Goal: Information Seeking & Learning: Find specific fact

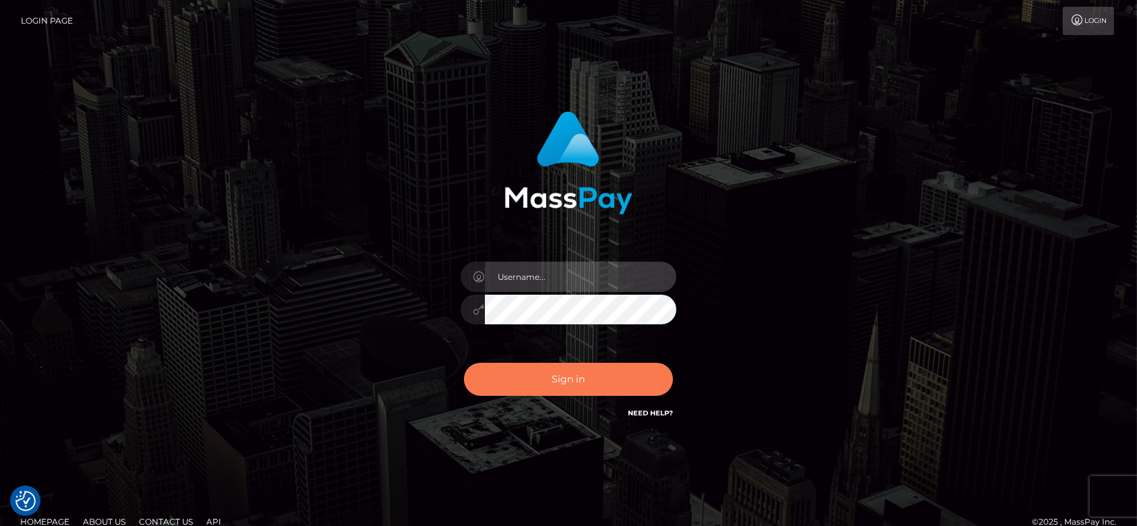
type input "[DOMAIN_NAME]"
click at [523, 380] on button "Sign in" at bounding box center [568, 379] width 209 height 33
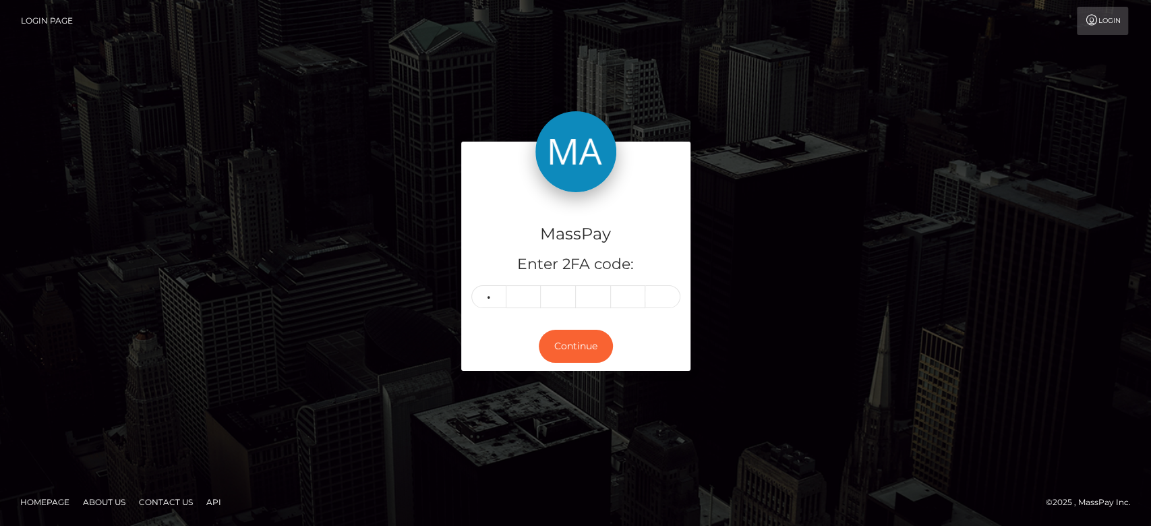
type input "3"
type input "0"
type input "9"
type input "7"
type input "4"
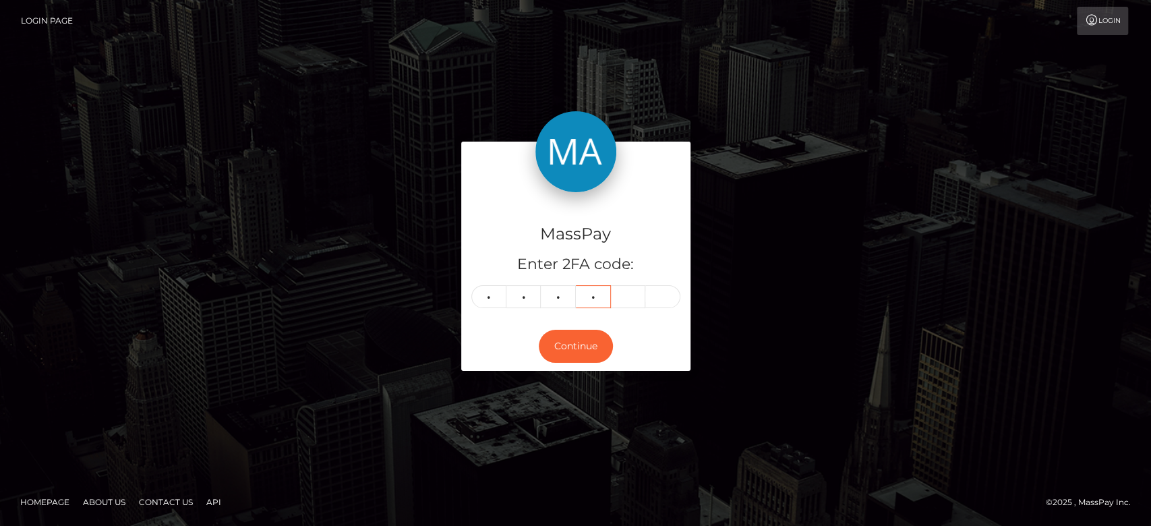
type input "7"
type input "0"
type input "8"
click at [585, 347] on button "Continue" at bounding box center [576, 346] width 74 height 33
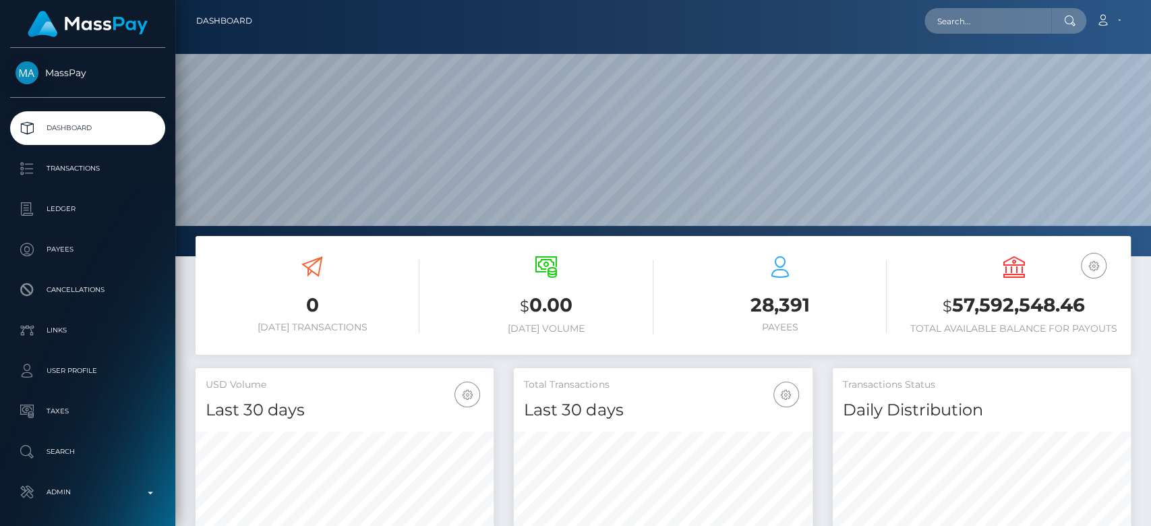
scroll to position [238, 298]
click at [944, 19] on input "text" at bounding box center [988, 21] width 127 height 26
paste input "aimelaws@hotmail.com"
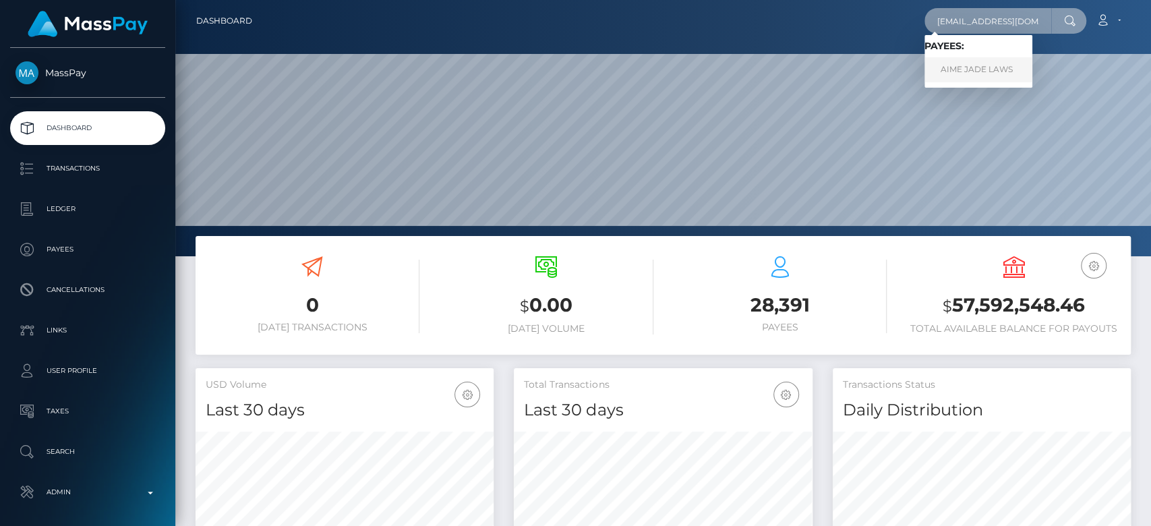
type input "aimelaws@hotmail.com"
click at [973, 64] on link "AIME JADE LAWS" at bounding box center [979, 69] width 108 height 25
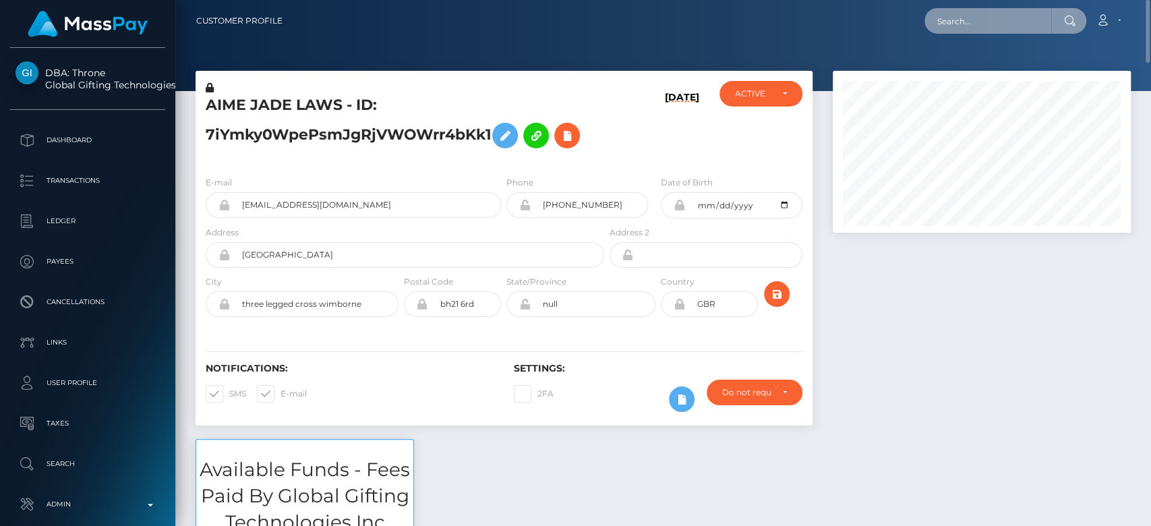
click at [999, 27] on input "text" at bounding box center [988, 21] width 127 height 26
paste input "troygreenxo@gmail.com"
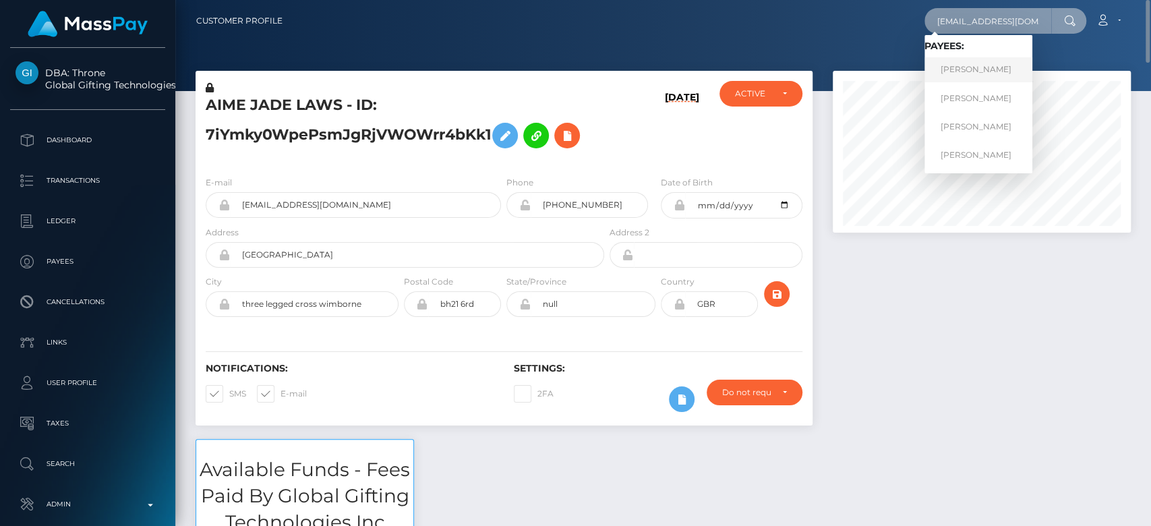
type input "troygreenxo@gmail.com"
click at [977, 69] on link "Samuel Steinberg" at bounding box center [979, 69] width 108 height 25
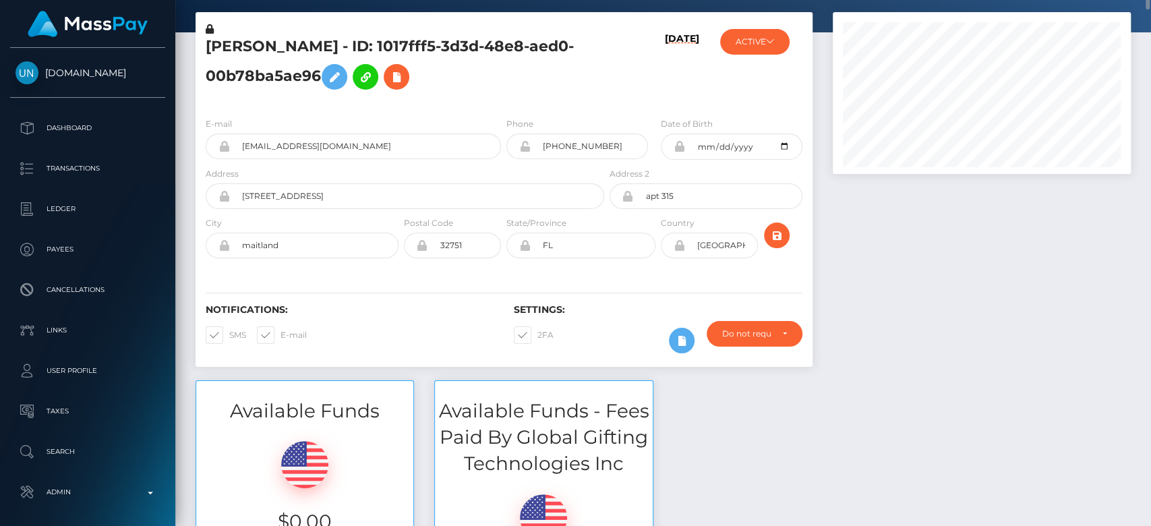
scroll to position [53, 0]
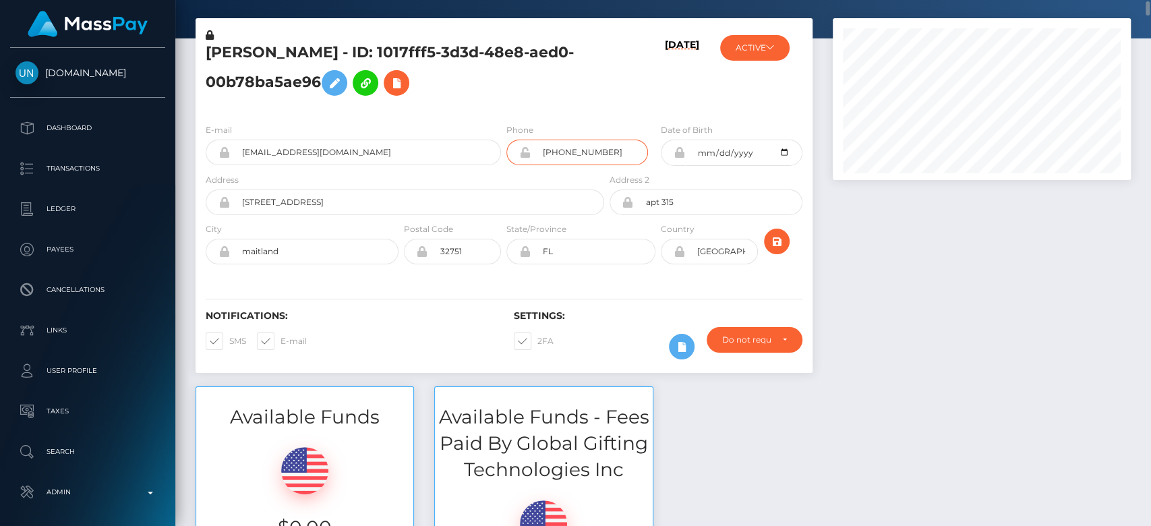
drag, startPoint x: 600, startPoint y: 150, endPoint x: 551, endPoint y: 152, distance: 48.6
click at [551, 152] on input "+14807720996" at bounding box center [589, 153] width 117 height 26
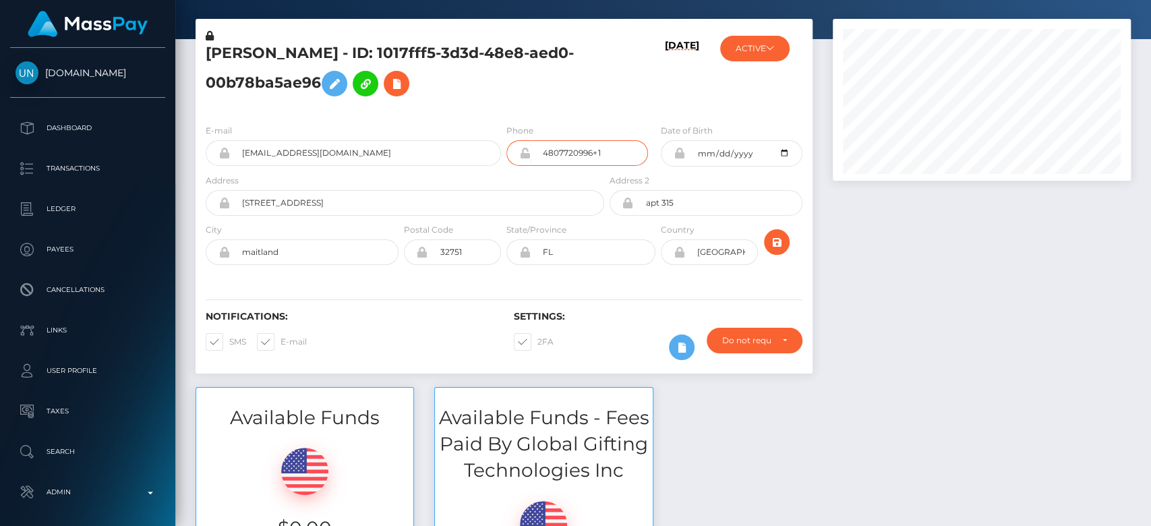
scroll to position [0, 0]
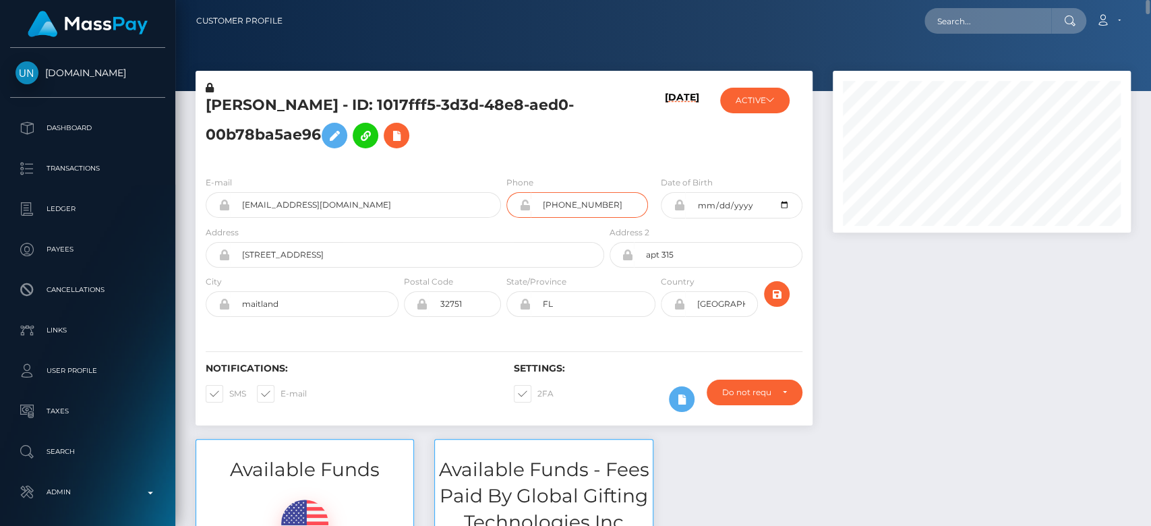
type input "+14807720996"
click at [561, 123] on h5 "Samuel Steinberg - ID: 1017fff5-3d3d-48e8-aed0-00b78ba5ae96" at bounding box center [401, 125] width 391 height 60
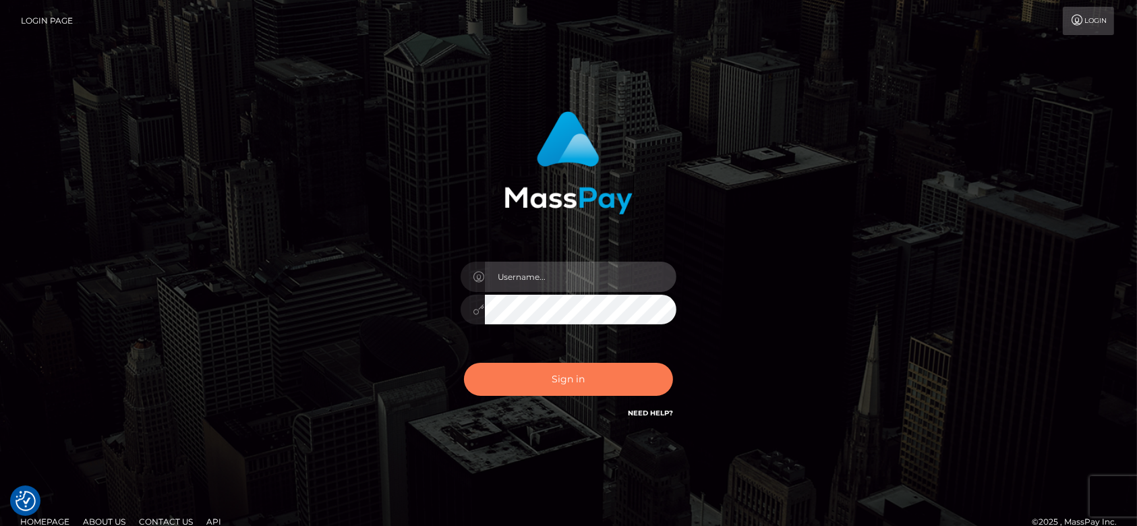
type input "fr.es"
click at [540, 374] on button "Sign in" at bounding box center [568, 379] width 209 height 33
type input "fr.es"
click at [540, 374] on button "Sign in" at bounding box center [568, 379] width 209 height 33
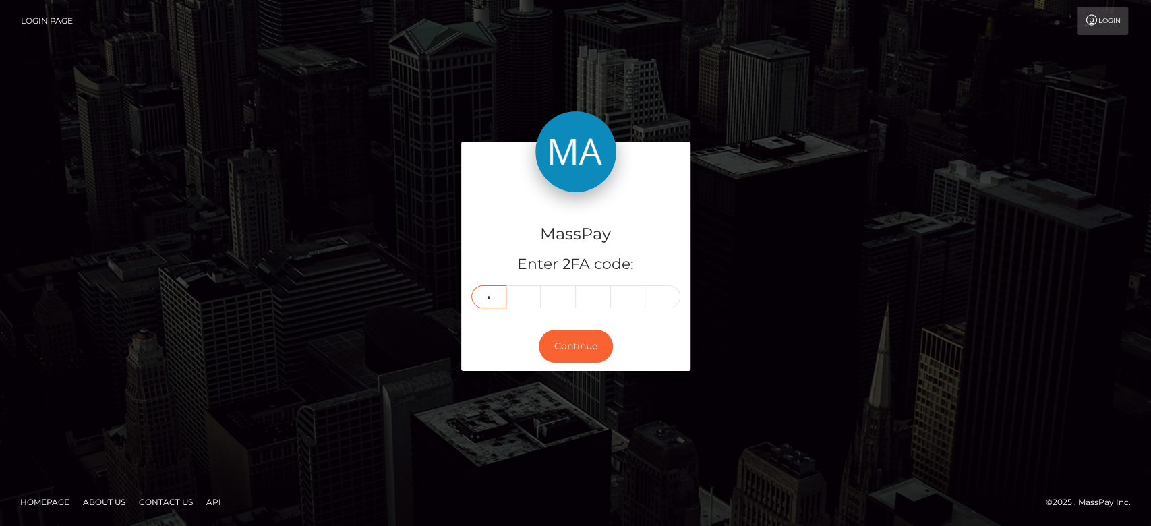
type input "0"
type input "3"
type input "9"
type input "1"
type input "6"
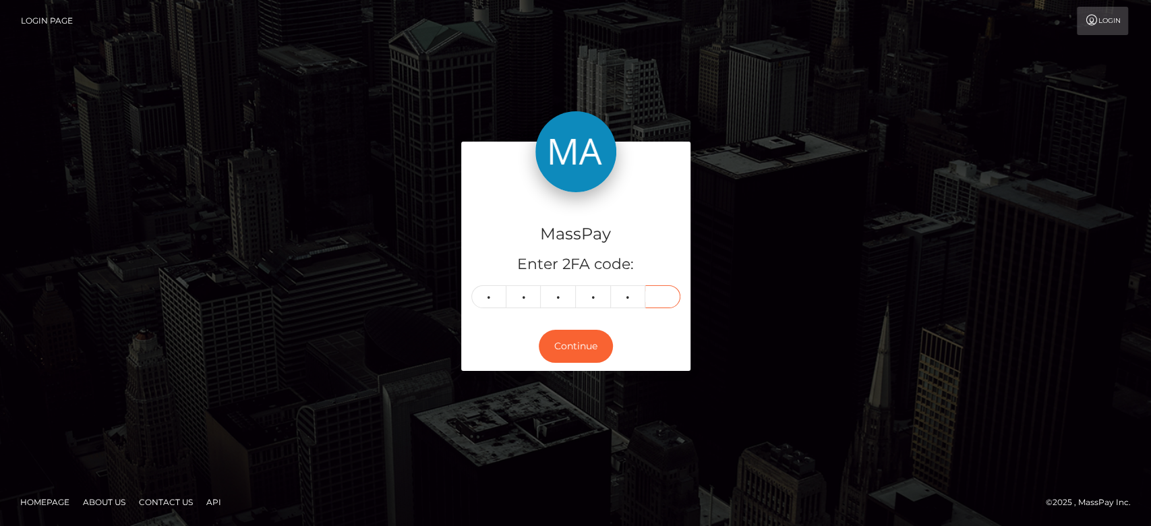
type input "7"
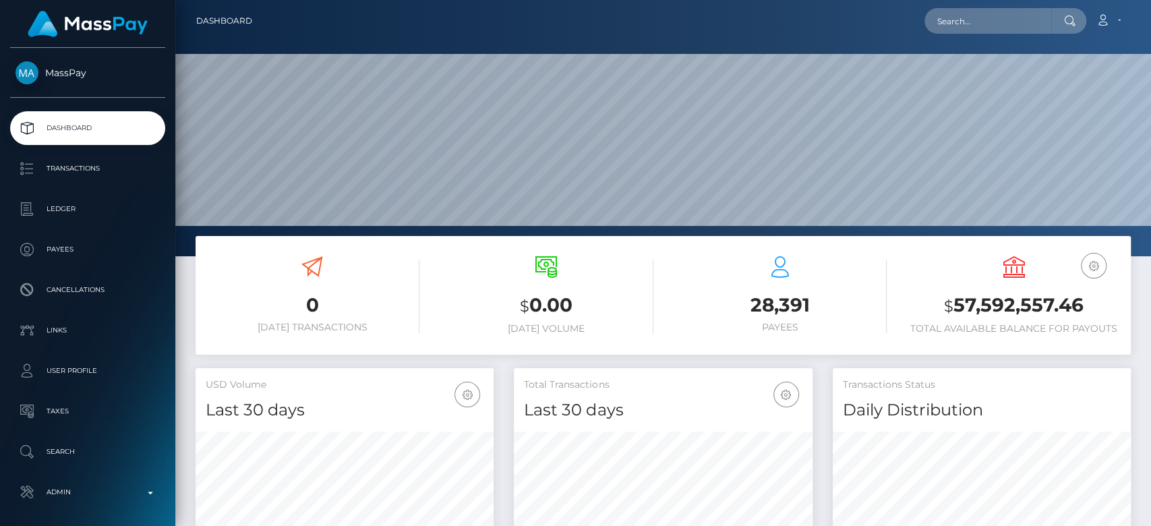
scroll to position [238, 298]
click at [985, 19] on input "text" at bounding box center [988, 21] width 127 height 26
paste input "christabelakhamete@gmail.com"
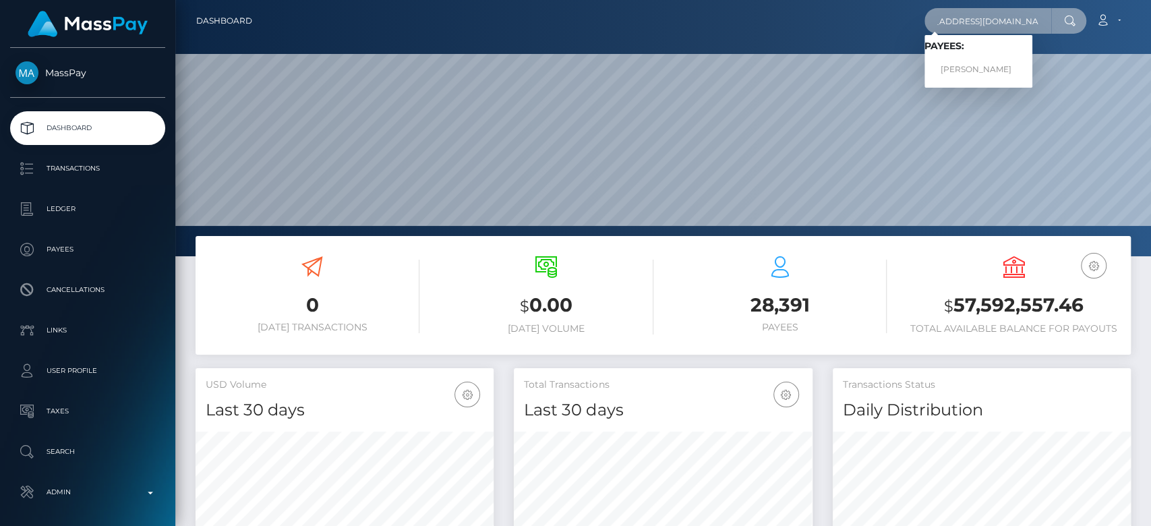
click at [985, 19] on input "christabelakhamete@gmail.com" at bounding box center [988, 21] width 127 height 26
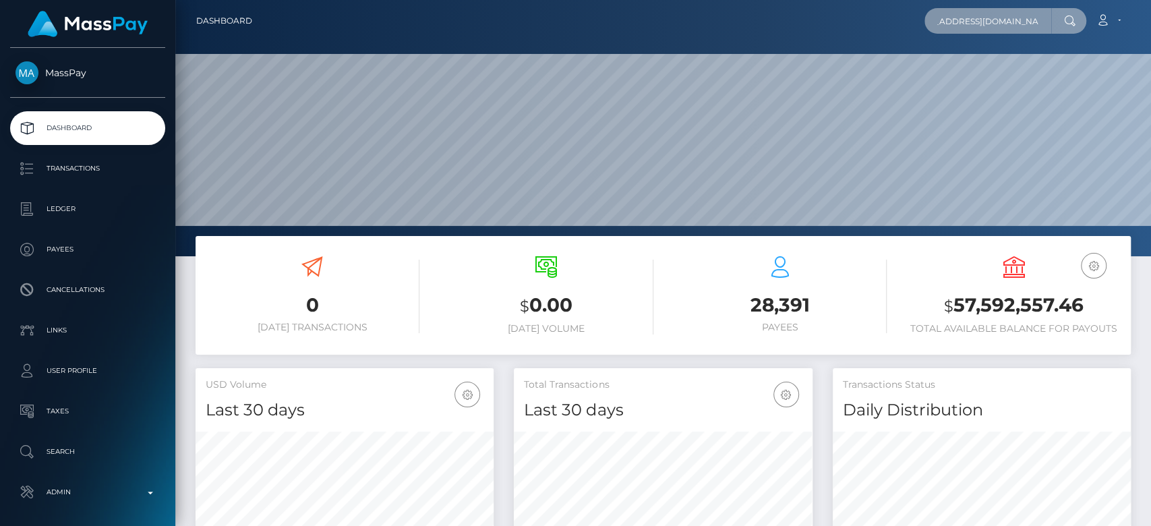
click at [985, 30] on input "christabelakhamete@gmail.com" at bounding box center [988, 21] width 127 height 26
type input "christabelakhamete@gmail.com"
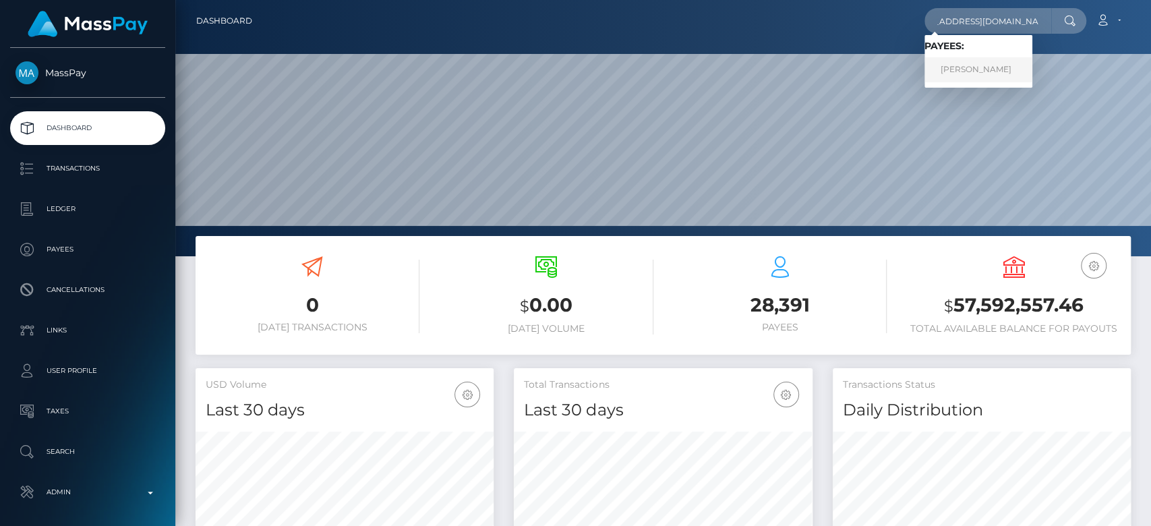
scroll to position [0, 0]
click at [981, 62] on link "Abigael Tsieri" at bounding box center [979, 69] width 108 height 25
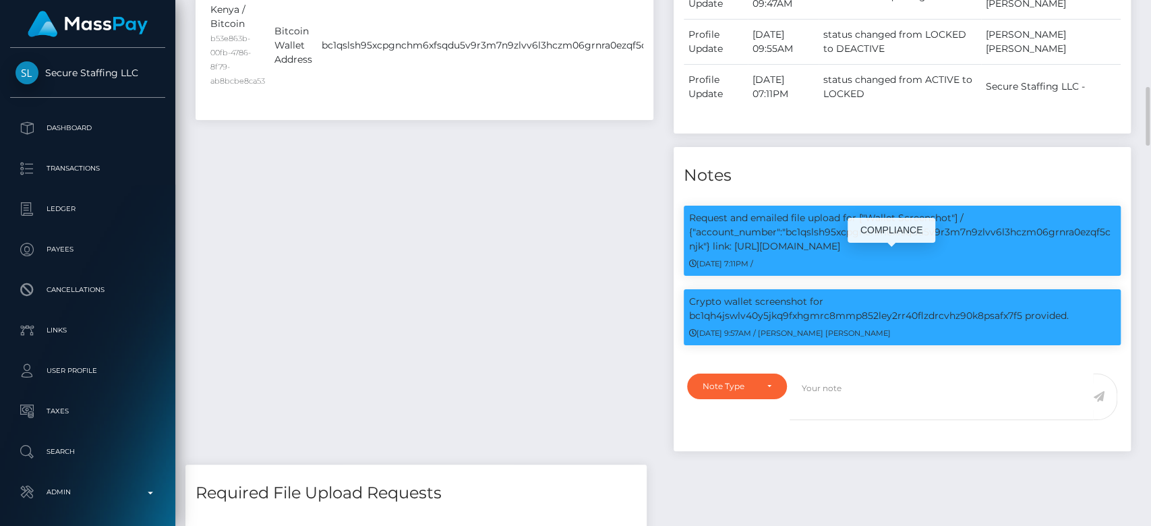
scroll to position [162, 298]
click at [832, 295] on p "Crypto wallet screenshot for bc1qh4jswlv40y5jkq9fxhgmrc8mmp852ley2rr40flzdrcvhz…" at bounding box center [902, 309] width 427 height 28
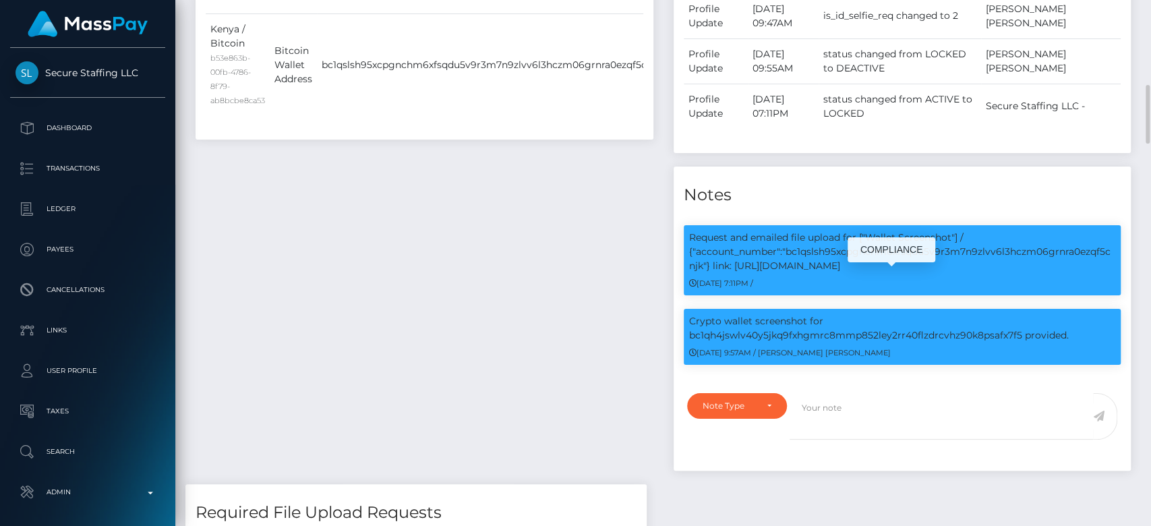
click at [849, 314] on p "Crypto wallet screenshot for bc1qh4jswlv40y5jkq9fxhgmrc8mmp852ley2rr40flzdrcvhz…" at bounding box center [902, 328] width 427 height 28
copy p "bc1qh4jswlv40y5jkq9fxhgmrc8mmp852ley2rr40flzdrcvhz90k8psafx7f5"
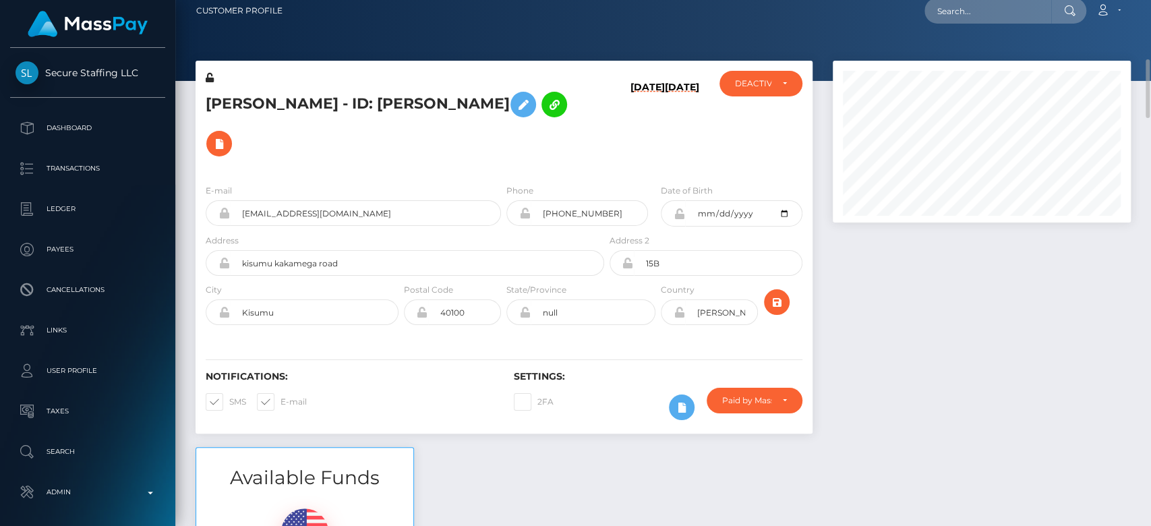
scroll to position [0, 0]
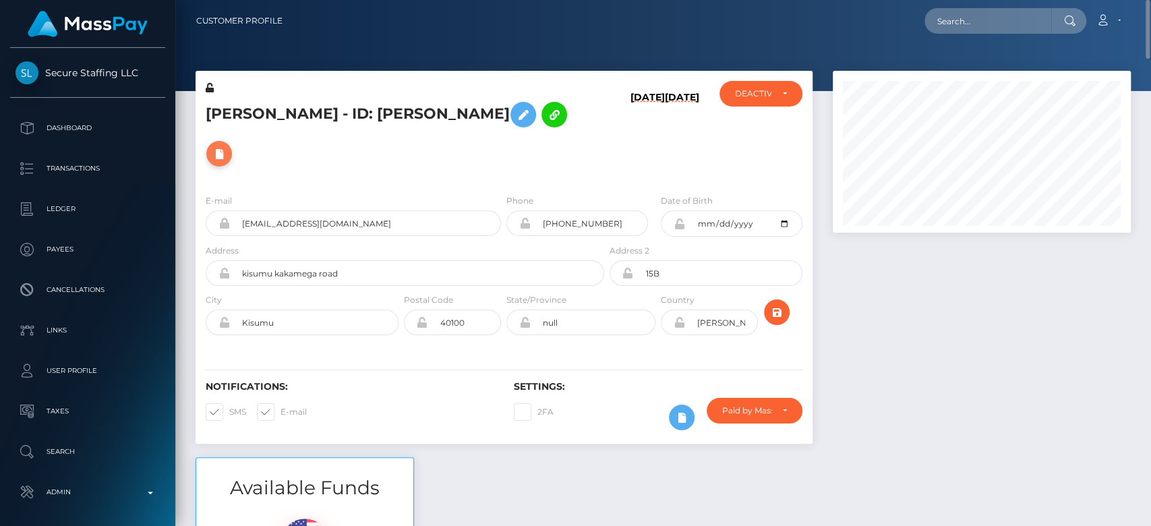
click at [227, 146] on icon at bounding box center [219, 154] width 16 height 17
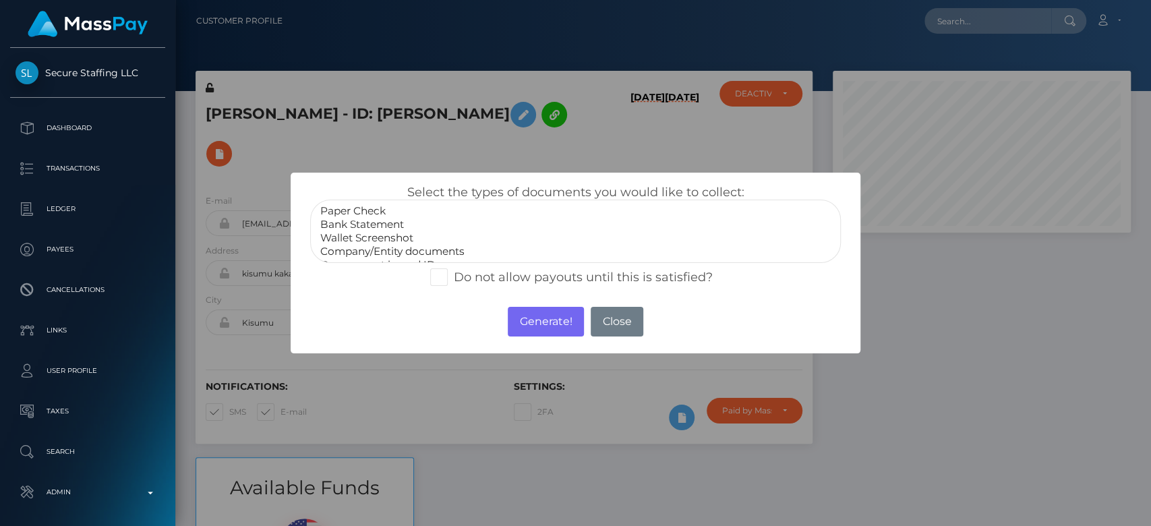
scroll to position [26, 0]
select select "Wallet Screenshot"
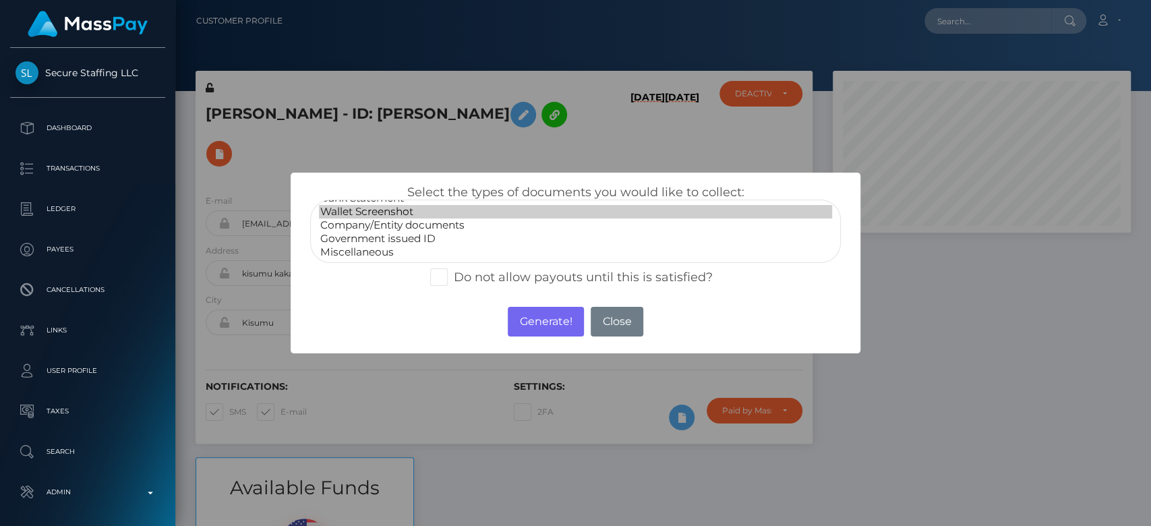
click at [378, 208] on option "Wallet Screenshot" at bounding box center [575, 211] width 513 height 13
click at [531, 313] on button "Generate!" at bounding box center [546, 322] width 76 height 30
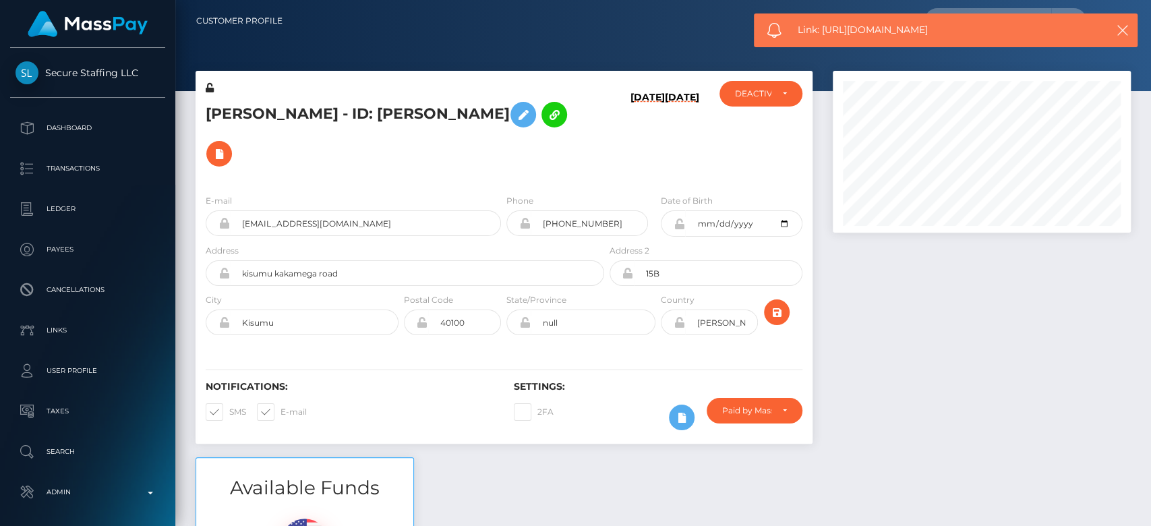
drag, startPoint x: 955, startPoint y: 28, endPoint x: 824, endPoint y: 40, distance: 132.1
click at [824, 40] on div "Link: https://l.maspay.io/0kKFB" at bounding box center [946, 30] width 384 height 34
copy span "https://l.maspay.io/0kKFB"
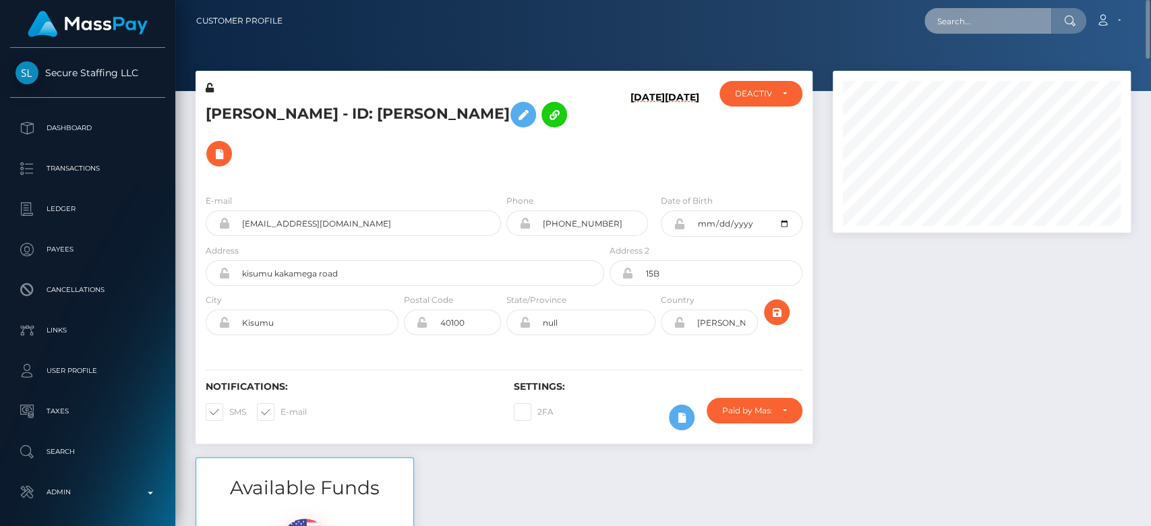
click at [979, 13] on input "text" at bounding box center [988, 21] width 127 height 26
paste input "onesieand@gmail.com"
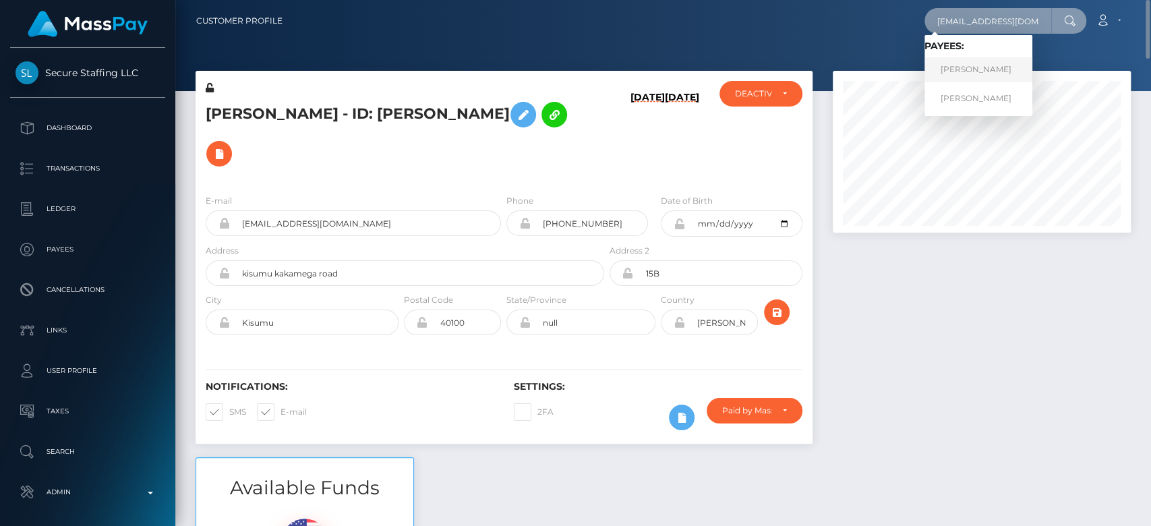
type input "onesieand@gmail.com"
click at [994, 59] on link "Alice Rooney" at bounding box center [979, 69] width 108 height 25
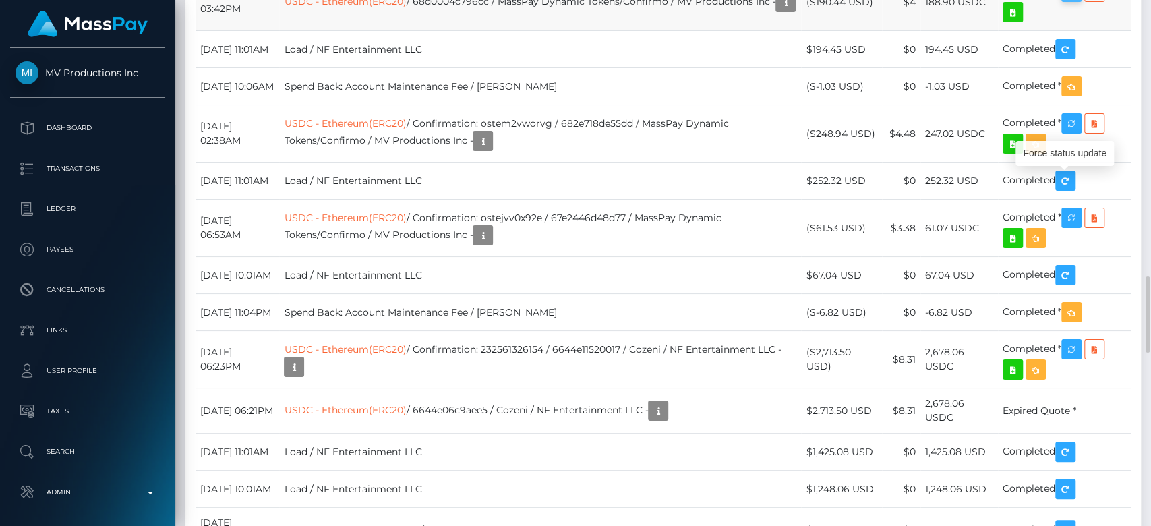
scroll to position [162, 298]
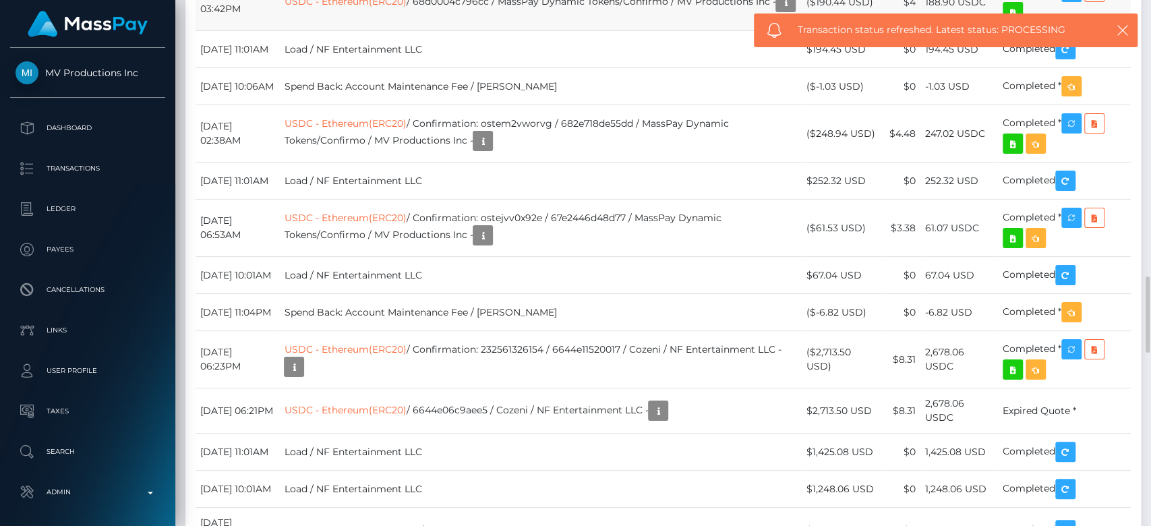
drag, startPoint x: 199, startPoint y: 190, endPoint x: 1064, endPoint y: 186, distance: 864.7
click at [1064, 31] on tr "[DATE] 03:42PM USDC - Ethereum(ERC20) / 68d0004c796cc / MassPay Dynamic Tokens/…" at bounding box center [664, 2] width 936 height 57
copy tr "[DATE] 03:42PM USDC - Ethereum(ERC20) / 68d0004c796cc / MassPay Dynamic Tokens/…"
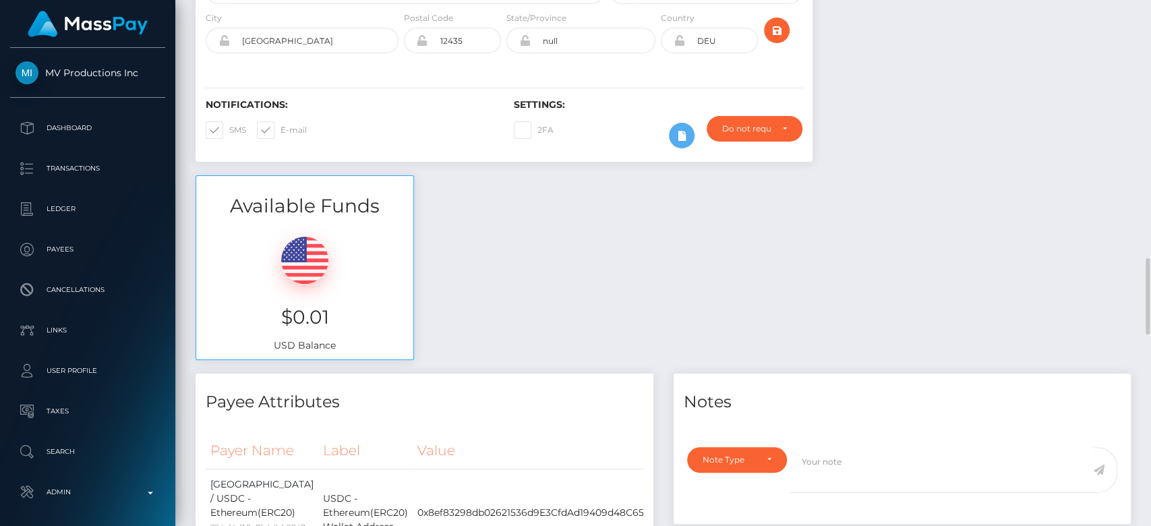
scroll to position [0, 0]
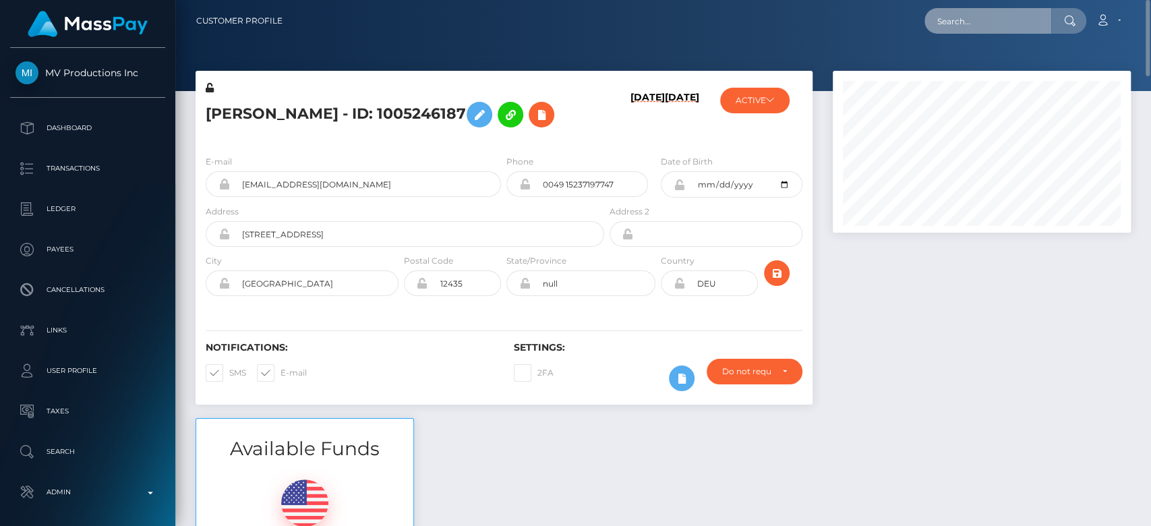
click at [1014, 20] on input "text" at bounding box center [988, 21] width 127 height 26
paste input "[EMAIL_ADDRESS][DOMAIN_NAME]"
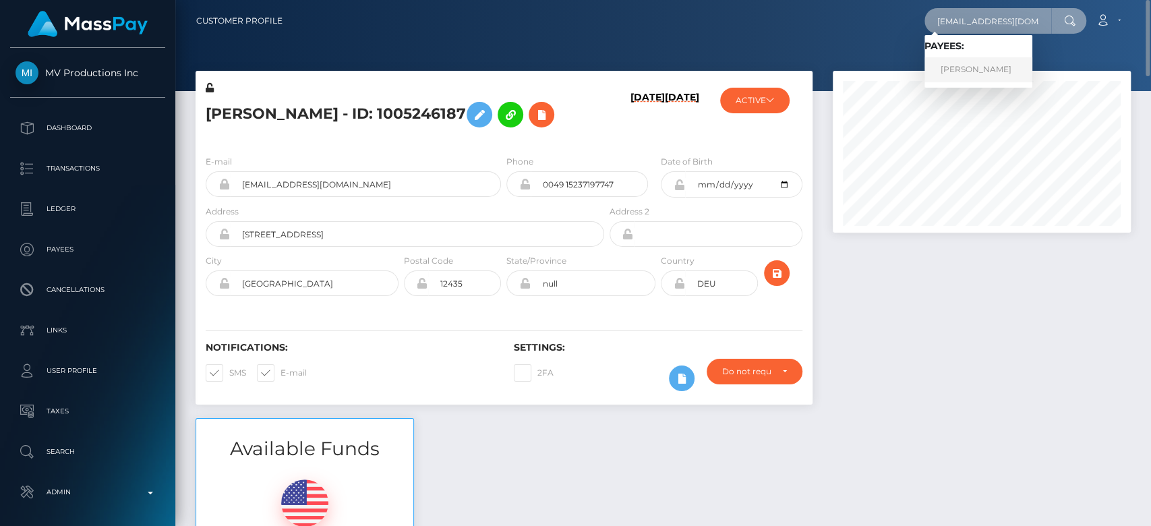
type input "[EMAIL_ADDRESS][DOMAIN_NAME]"
click at [983, 63] on link "[PERSON_NAME]" at bounding box center [979, 69] width 108 height 25
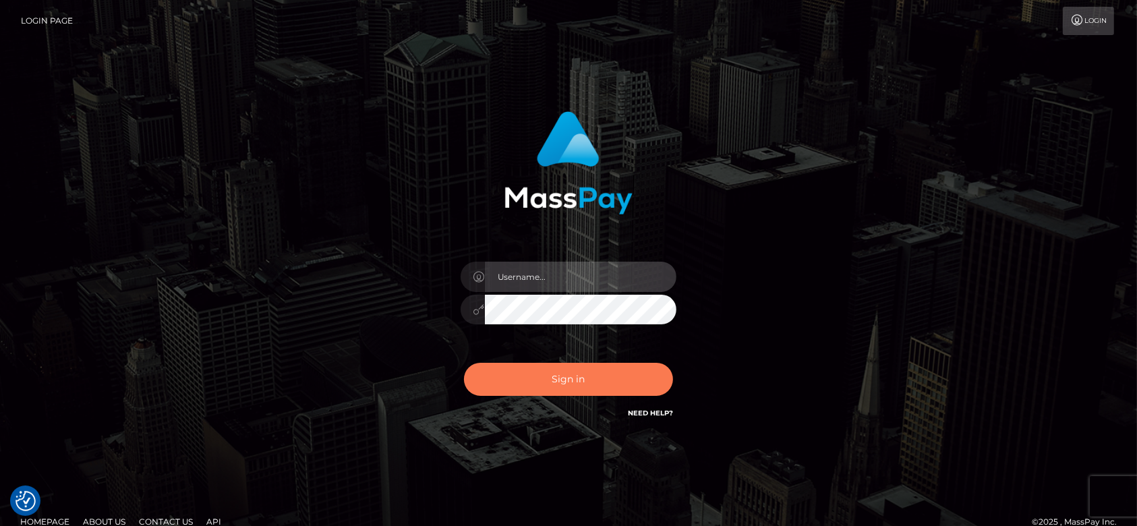
type input "[DOMAIN_NAME]"
click at [583, 378] on button "Sign in" at bounding box center [568, 379] width 209 height 33
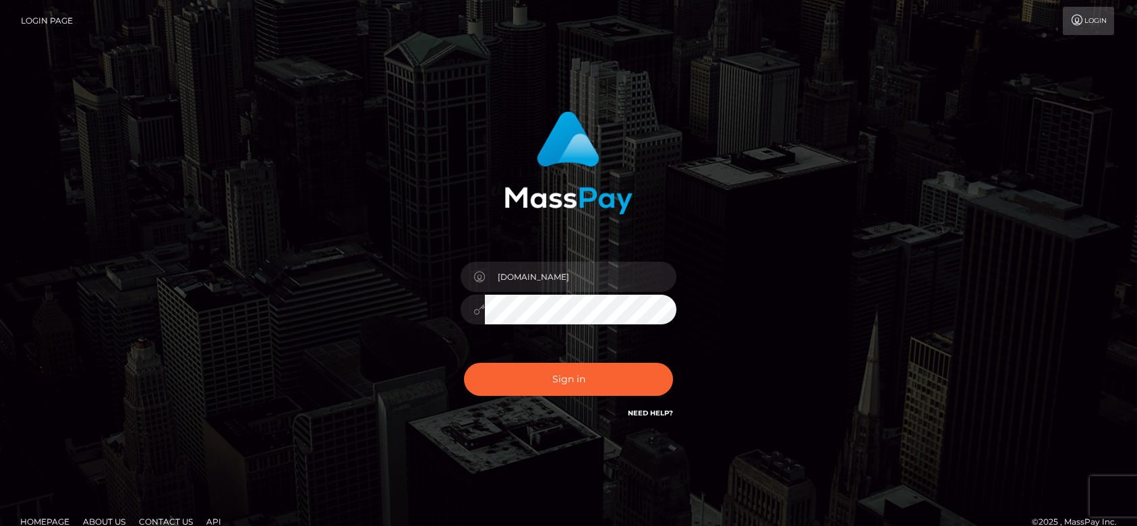
click at [566, 382] on button "Sign in" at bounding box center [568, 379] width 209 height 33
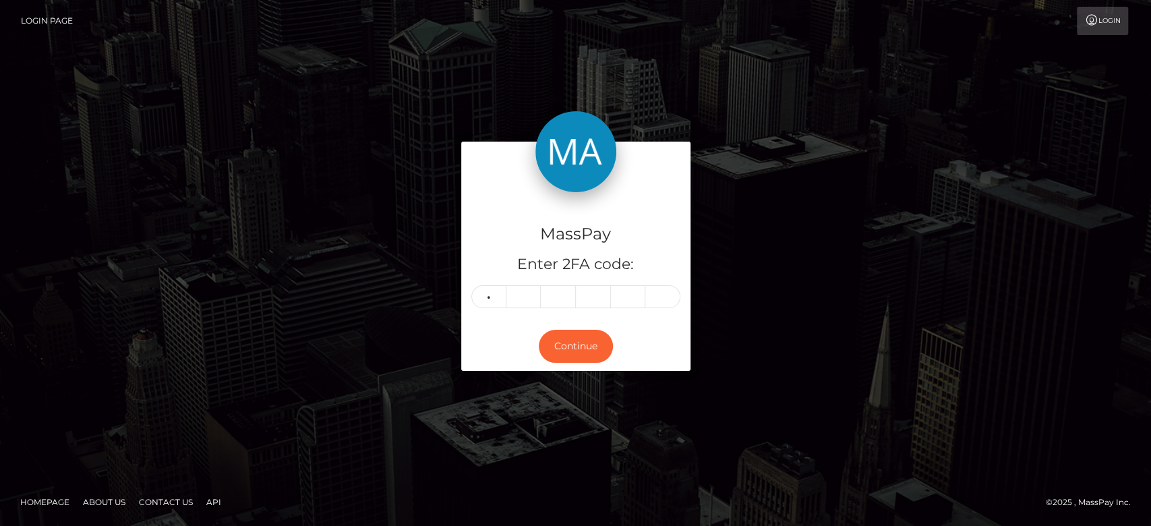
type input "8"
type input "4"
type input "1"
type input "9"
type input "4"
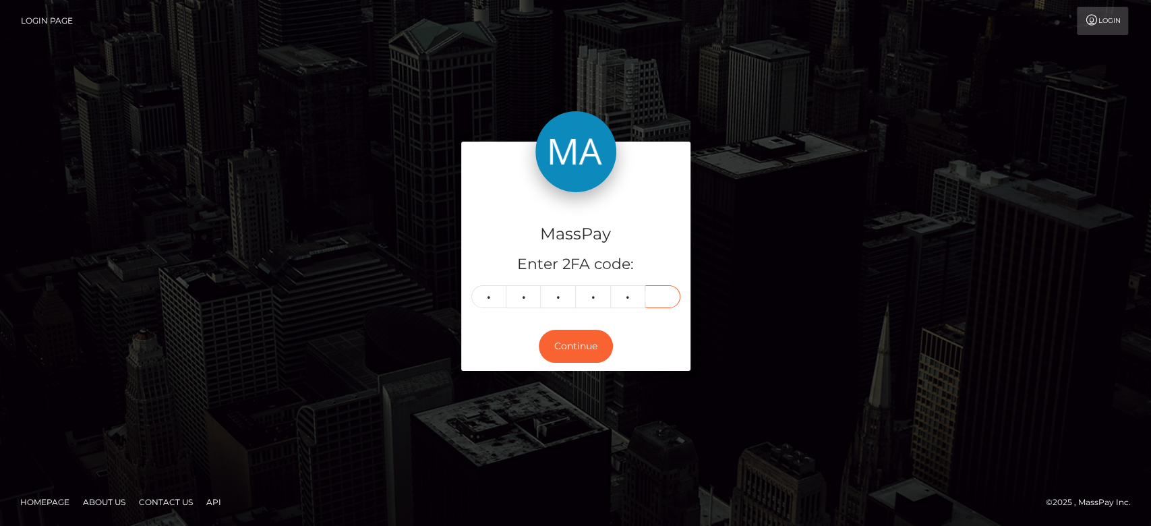
type input "9"
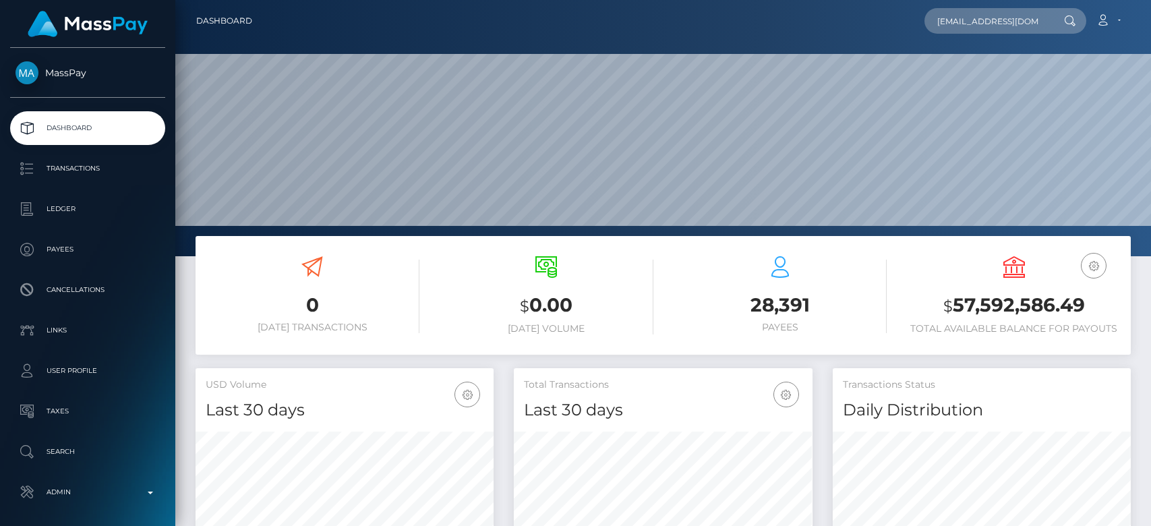
type input "riridoest@gmail.com"
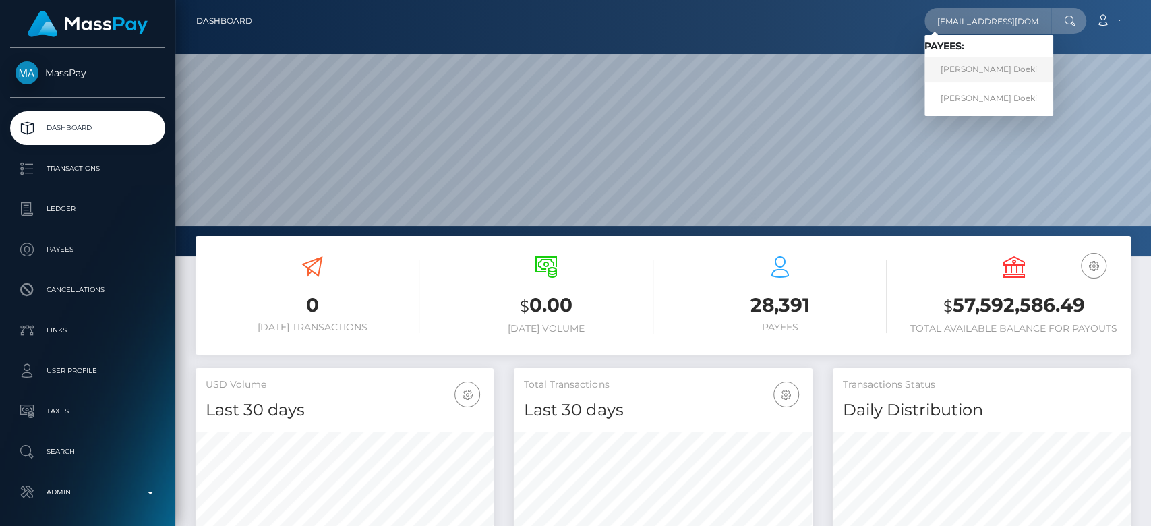
click at [979, 65] on link "Reggy Doeki" at bounding box center [989, 69] width 129 height 25
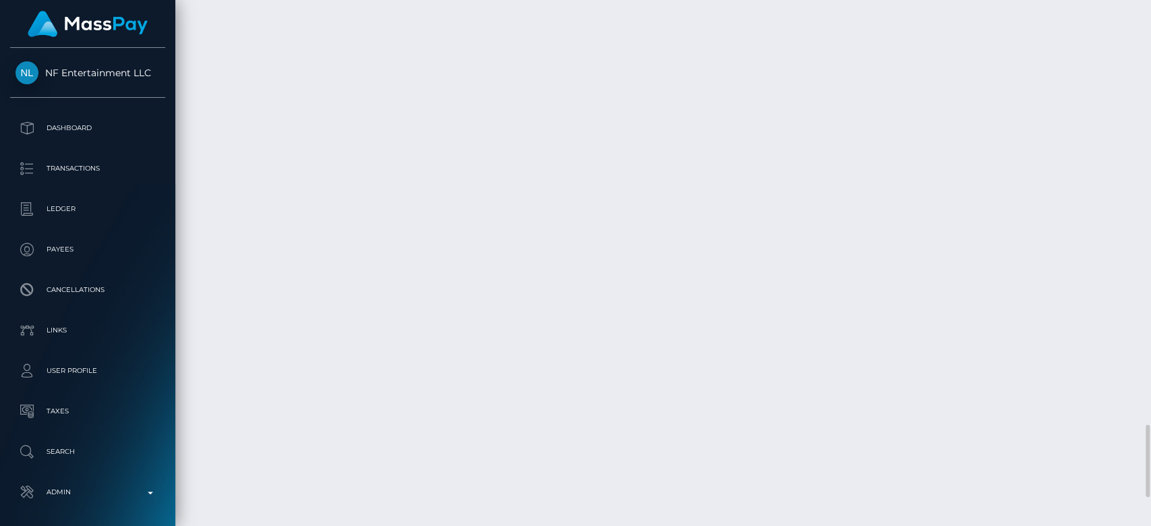
scroll to position [3300, 0]
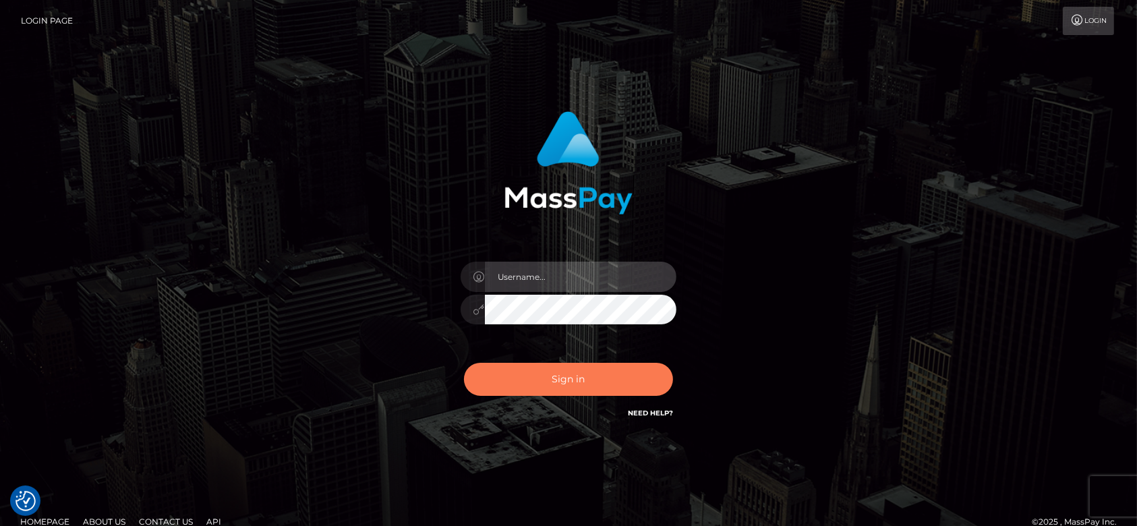
type input "[DOMAIN_NAME]"
click at [586, 377] on button "Sign in" at bounding box center [568, 379] width 209 height 33
type input "fr.es"
click at [586, 377] on button "Sign in" at bounding box center [568, 379] width 209 height 33
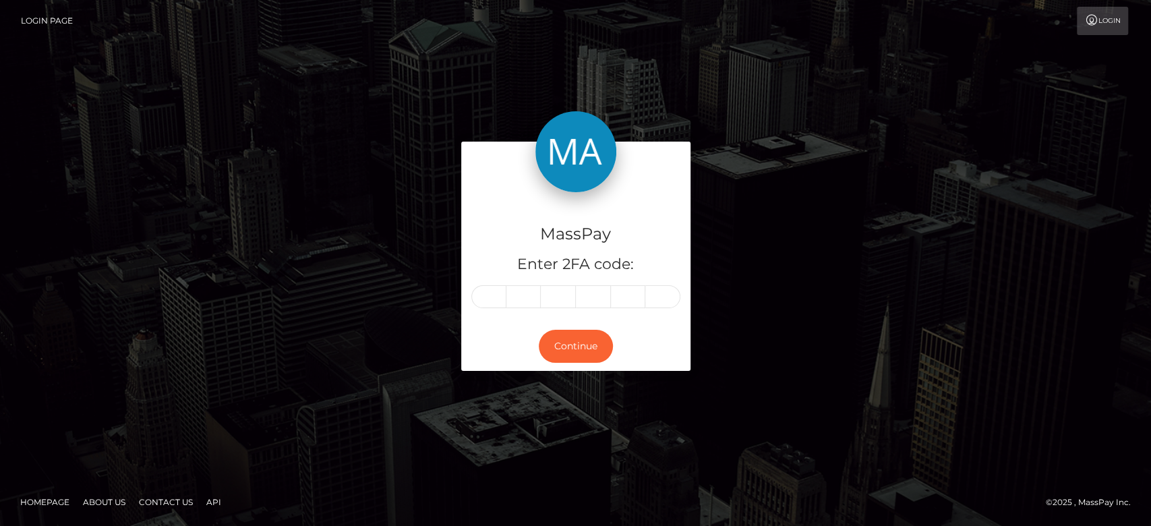
click at [488, 298] on input "text" at bounding box center [488, 296] width 35 height 23
type input "7"
type input "2"
type input "8"
type input "7"
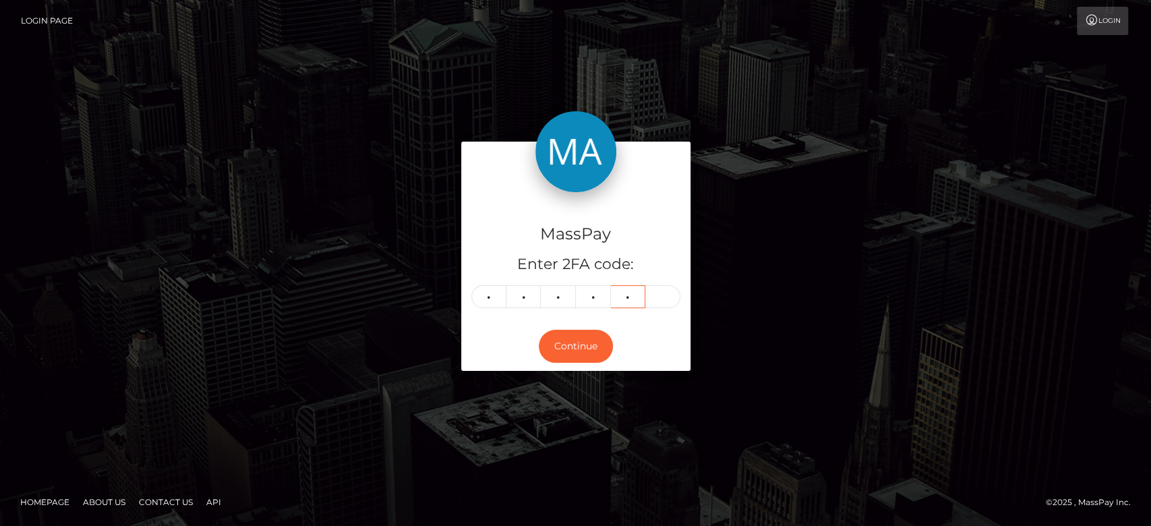
type input "2"
type input "8"
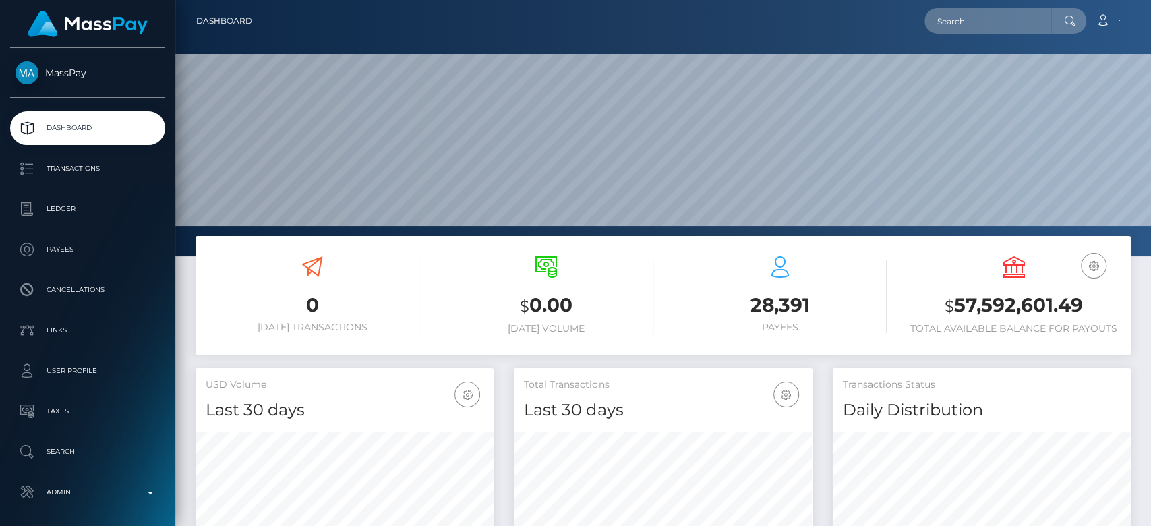
scroll to position [238, 298]
click at [976, 21] on input "text" at bounding box center [988, 21] width 127 height 26
paste input "[EMAIL_ADDRESS][DOMAIN_NAME]"
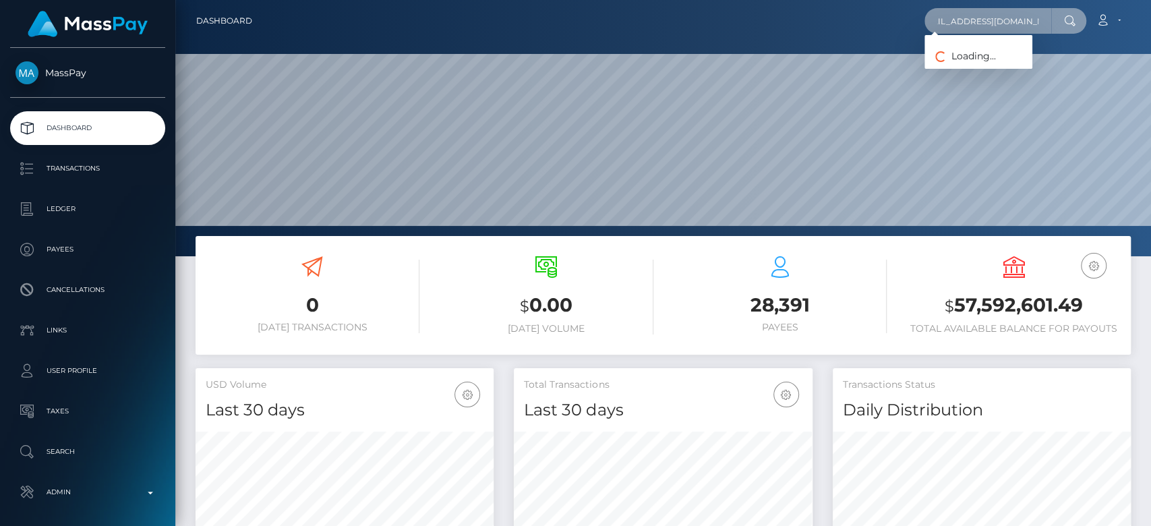
type input "[EMAIL_ADDRESS][DOMAIN_NAME]"
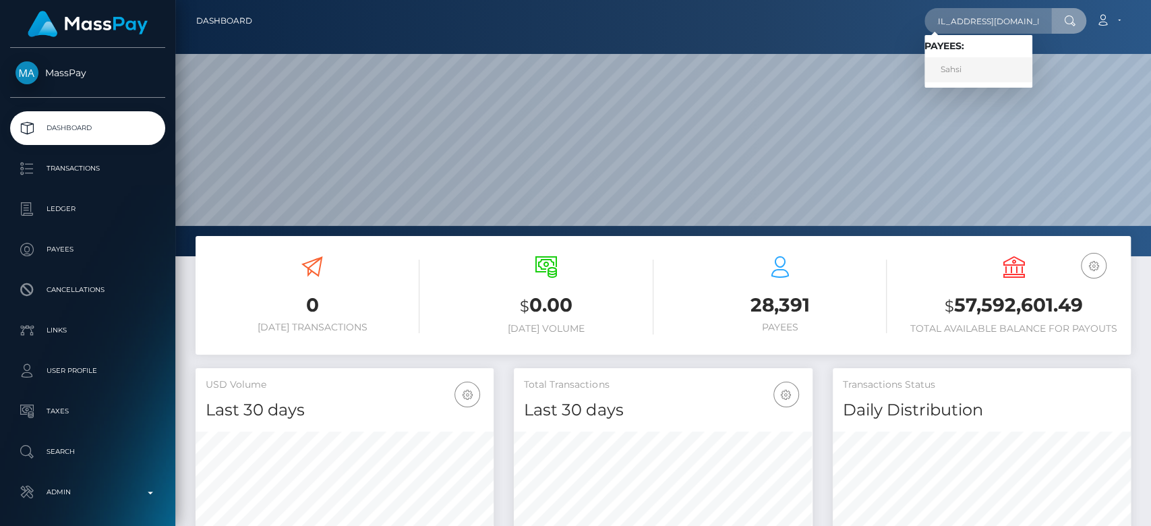
scroll to position [0, 0]
click at [997, 62] on link "Sahsi" at bounding box center [979, 69] width 108 height 25
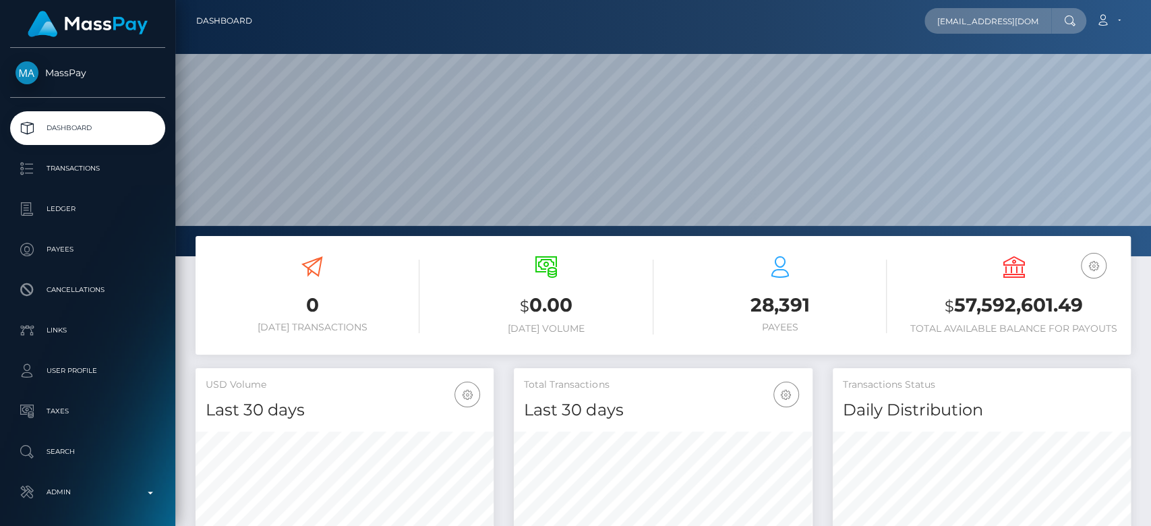
click at [413, 19] on div "mysticfeetlab724@gmail.com Loading... Loading... Payees: Sahsi Account Edit Pro…" at bounding box center [696, 21] width 867 height 28
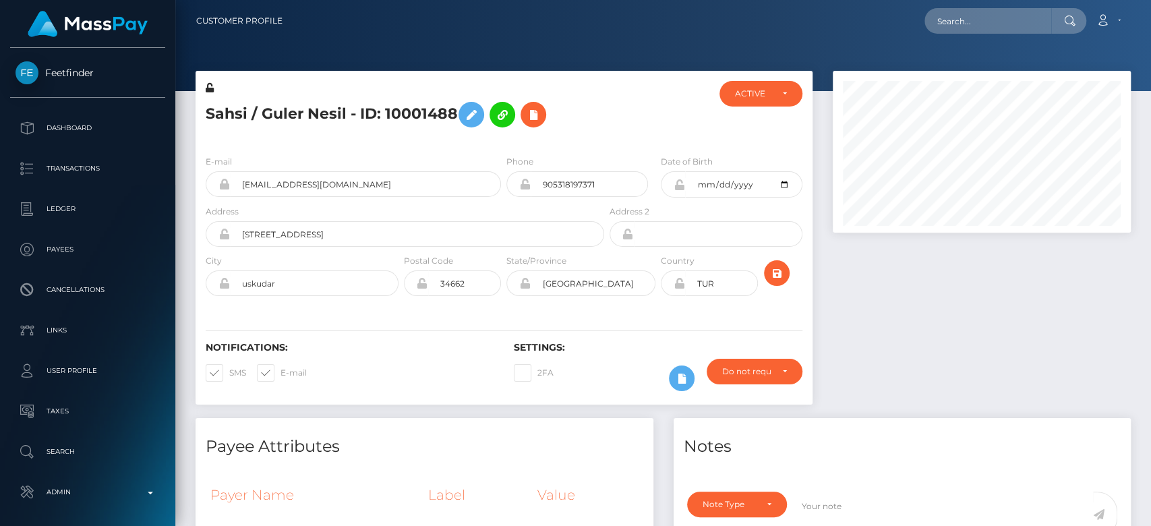
scroll to position [162, 298]
click at [1010, 370] on div at bounding box center [982, 244] width 318 height 347
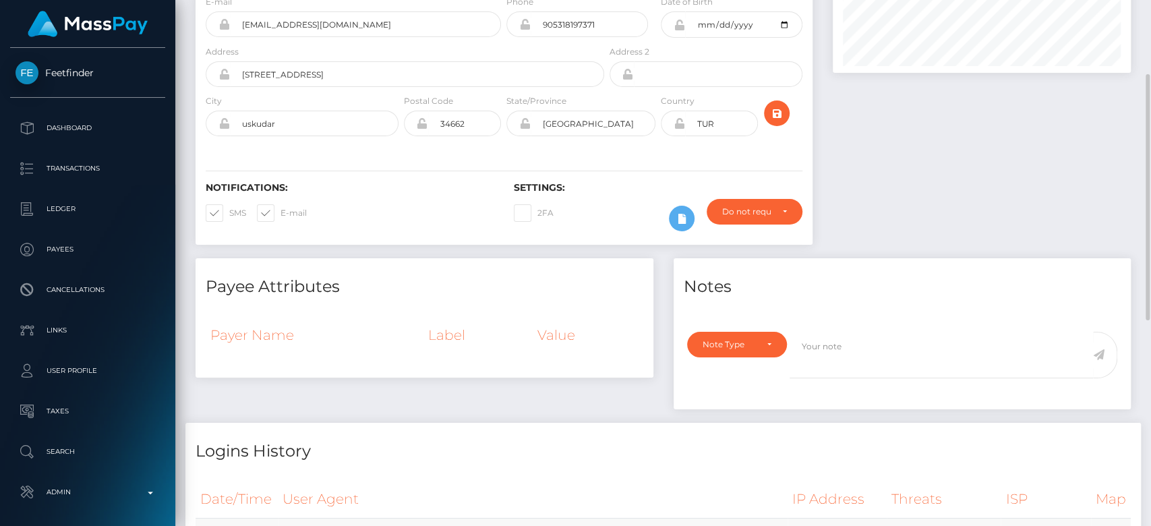
scroll to position [0, 0]
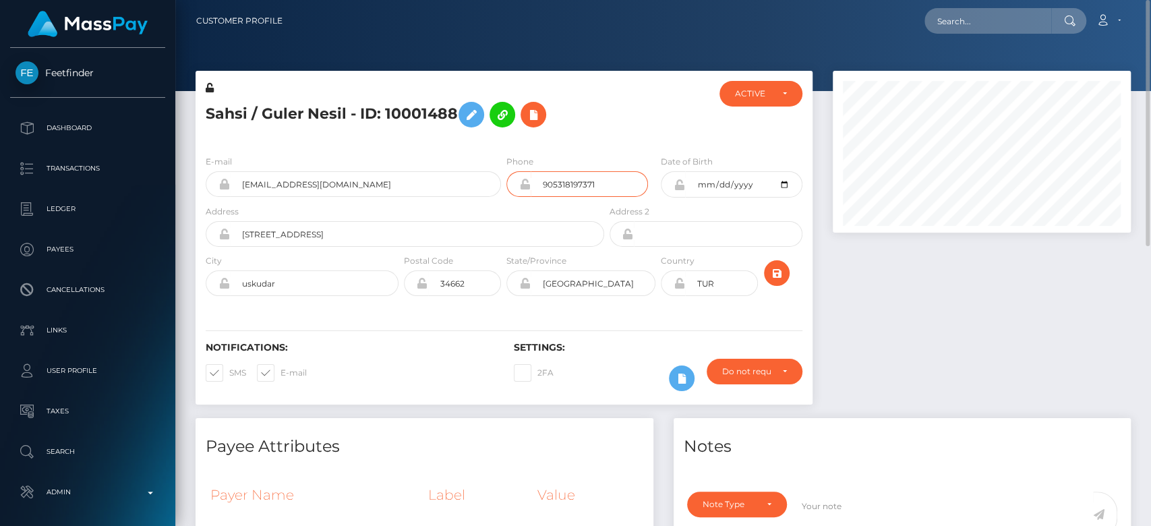
drag, startPoint x: 569, startPoint y: 184, endPoint x: 505, endPoint y: 184, distance: 63.4
click at [505, 184] on div "Phone 905318197371" at bounding box center [581, 179] width 154 height 50
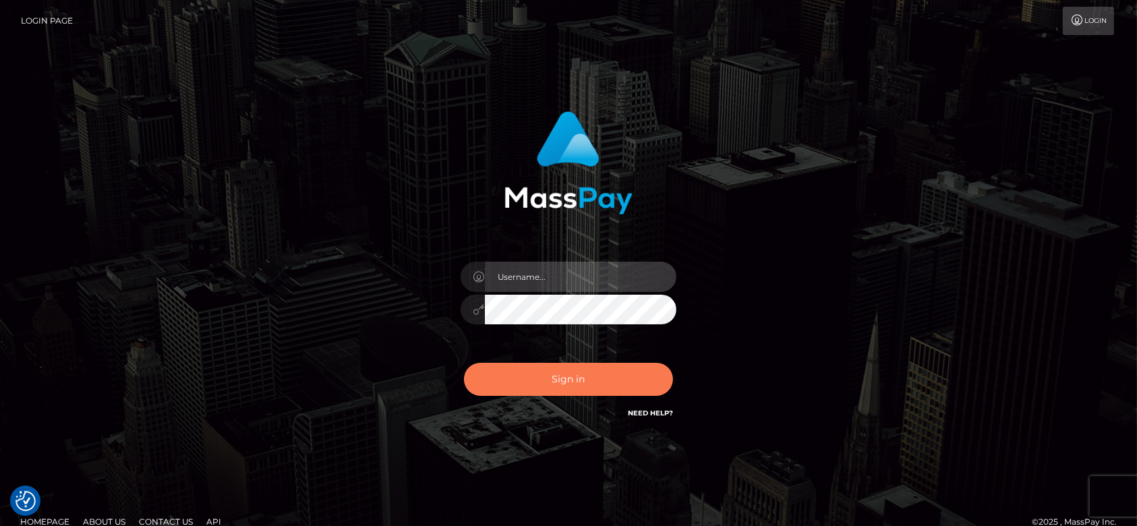
type input "[DOMAIN_NAME]"
click at [550, 378] on button "Sign in" at bounding box center [568, 379] width 209 height 33
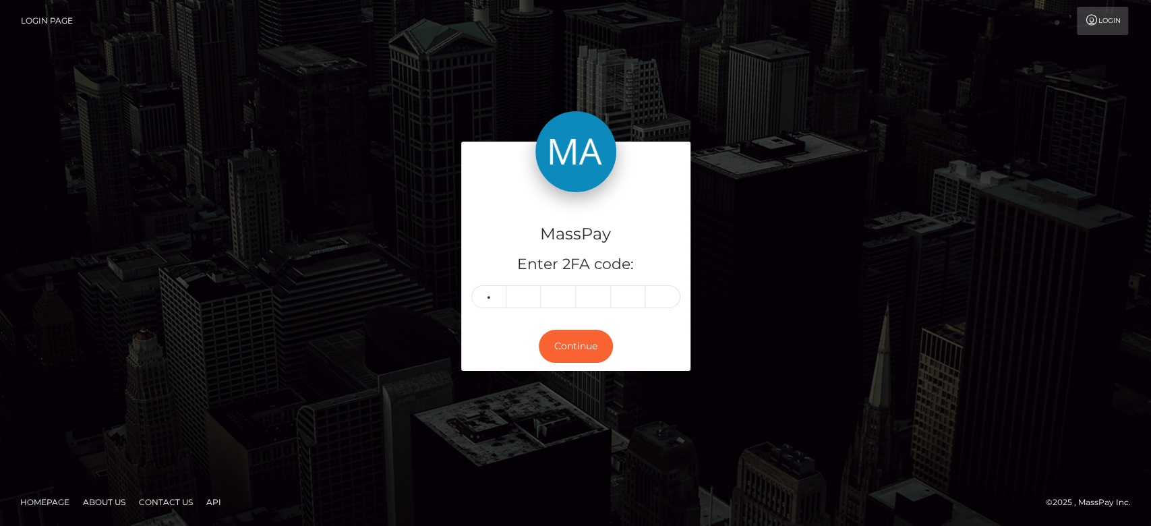
type input "6"
type input "8"
type input "9"
type input "0"
type input "6"
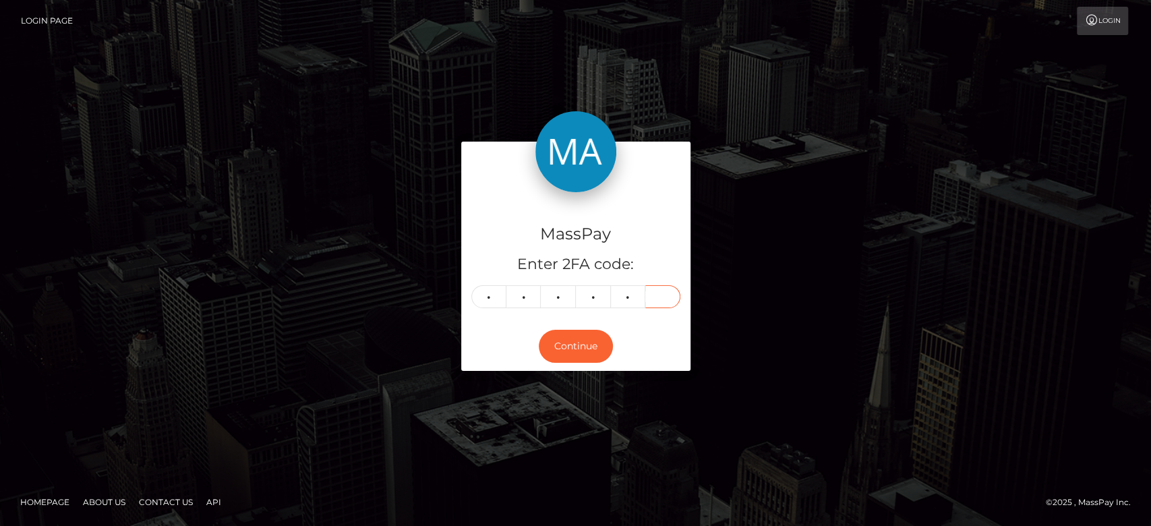
type input "9"
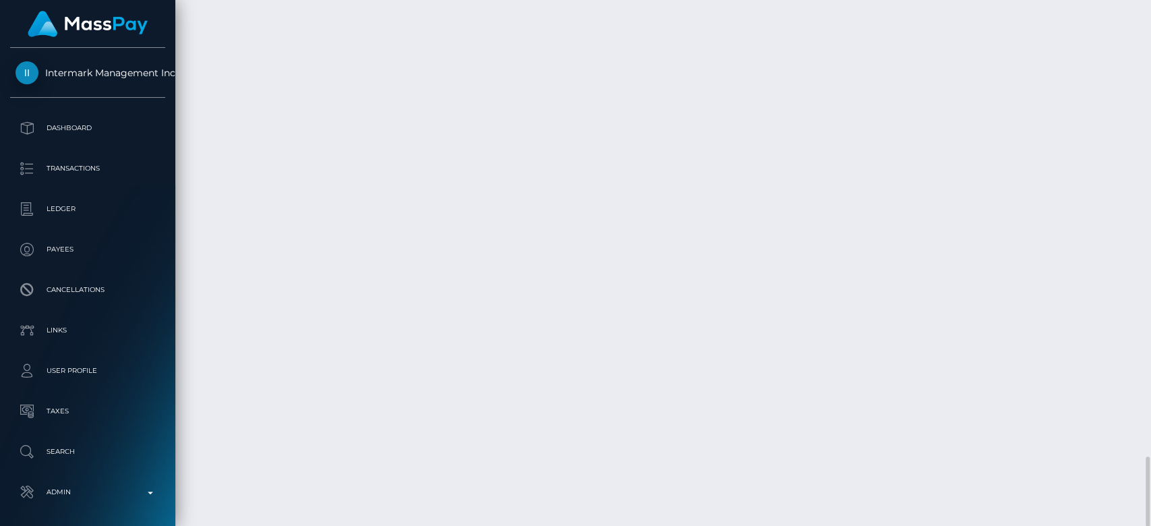
scroll to position [162, 298]
